Goal: Transaction & Acquisition: Obtain resource

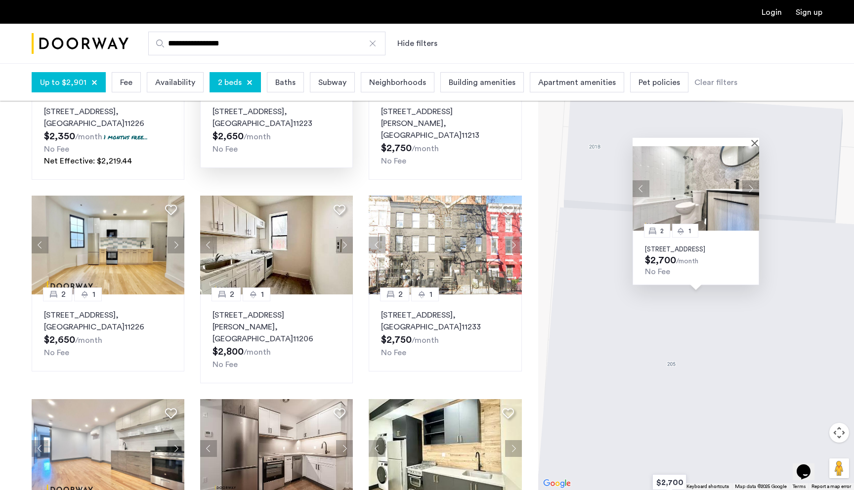
scroll to position [392, 0]
click at [697, 180] on img at bounding box center [696, 188] width 127 height 85
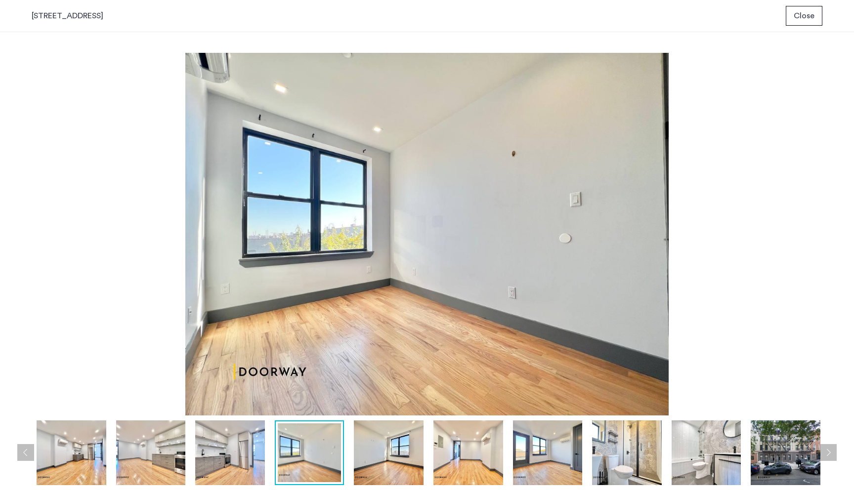
click at [799, 22] on button "Close" at bounding box center [804, 16] width 37 height 20
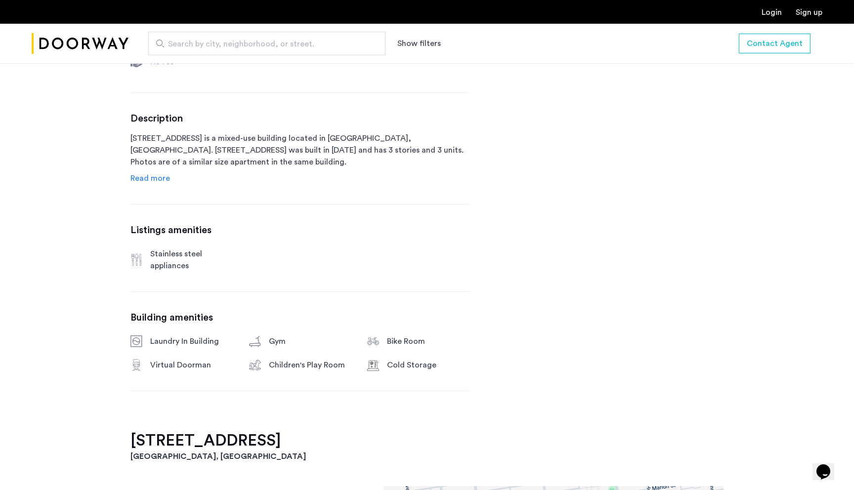
scroll to position [453, 0]
click at [156, 180] on span "Read more" at bounding box center [151, 180] width 40 height 8
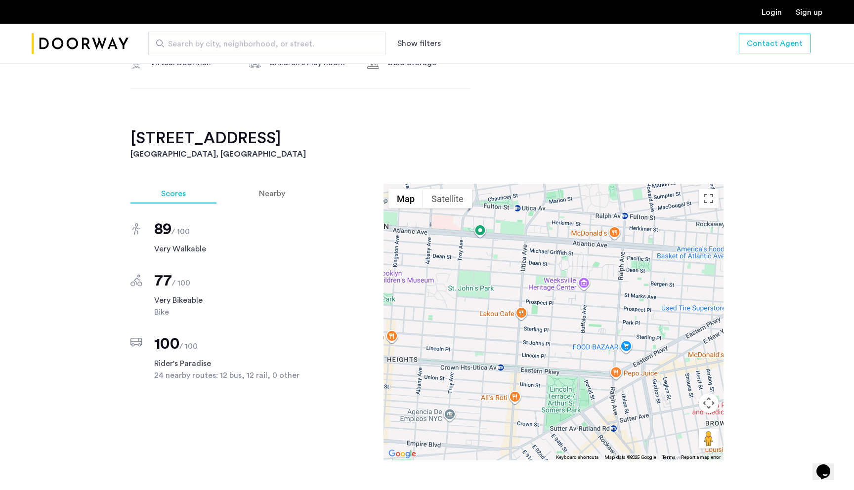
scroll to position [890, 0]
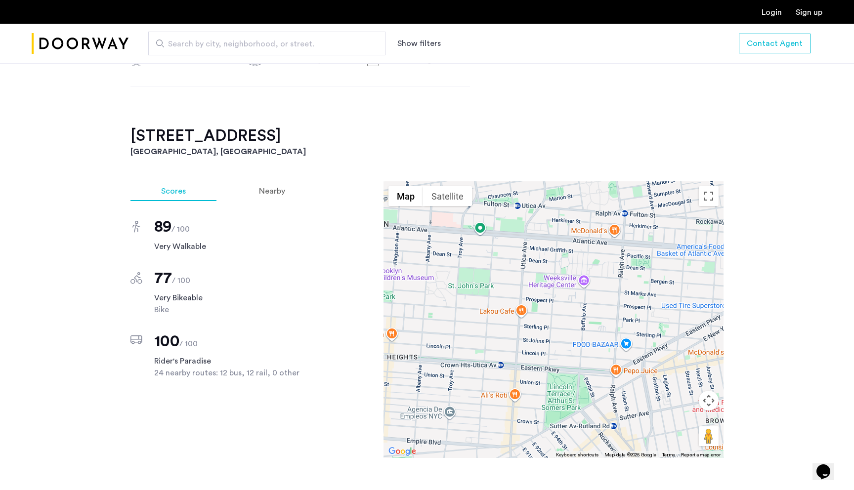
click at [282, 438] on div "Scores Nearby 89 / 100 Very Walkable 77 / 100 Very Bikeable Bike 100 / 100 Ride…" at bounding box center [223, 319] width 185 height 277
